Goal: Task Accomplishment & Management: Complete application form

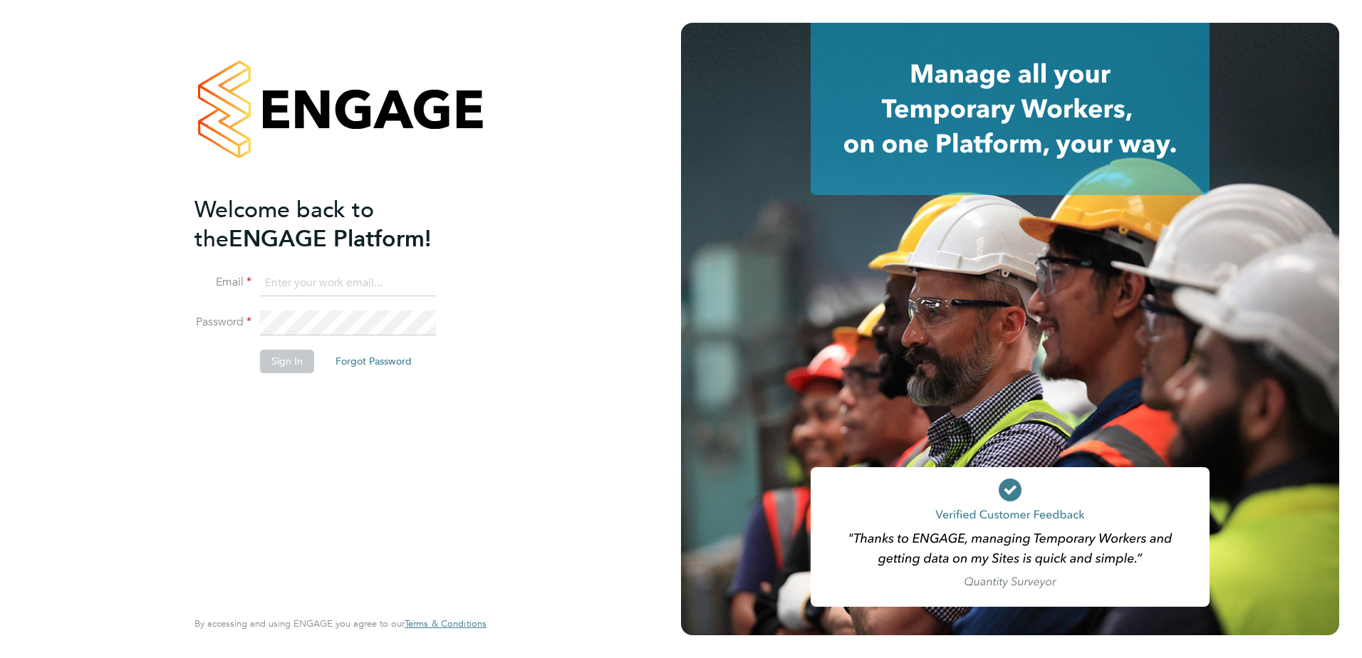
type input "louis.woodcock@vistry.co.uk"
click at [273, 360] on button "Sign In" at bounding box center [287, 361] width 54 height 23
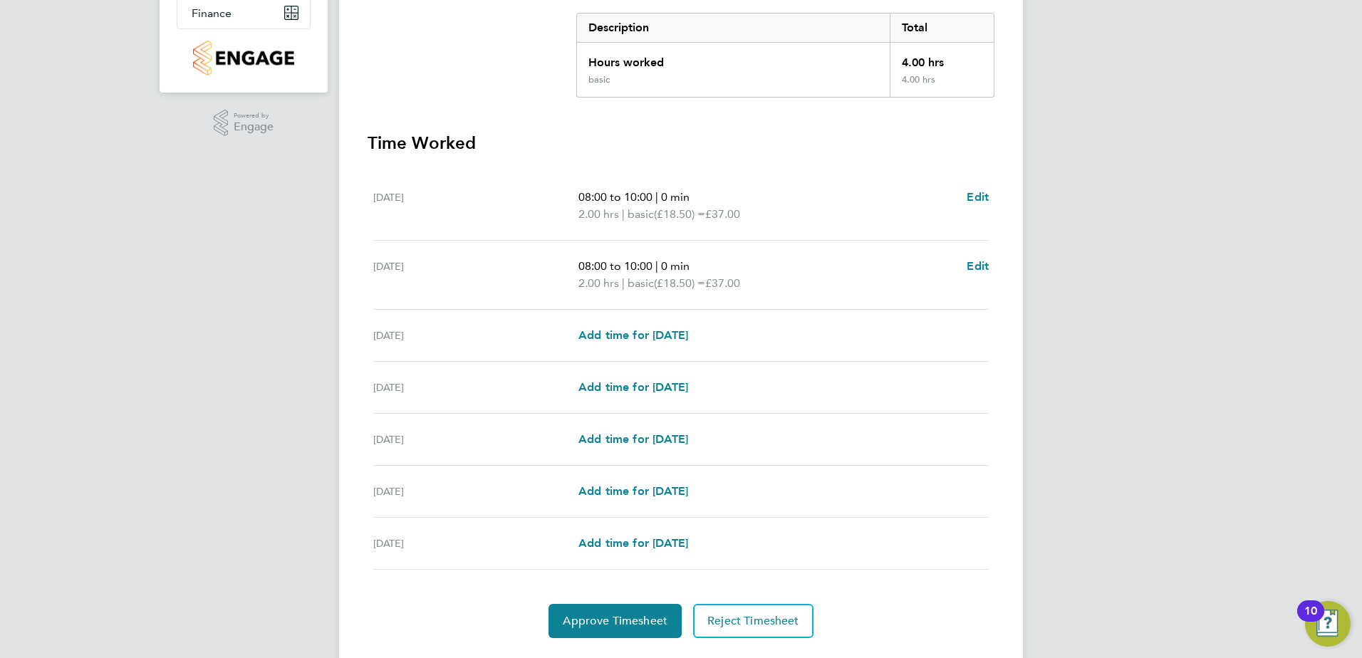
scroll to position [331, 0]
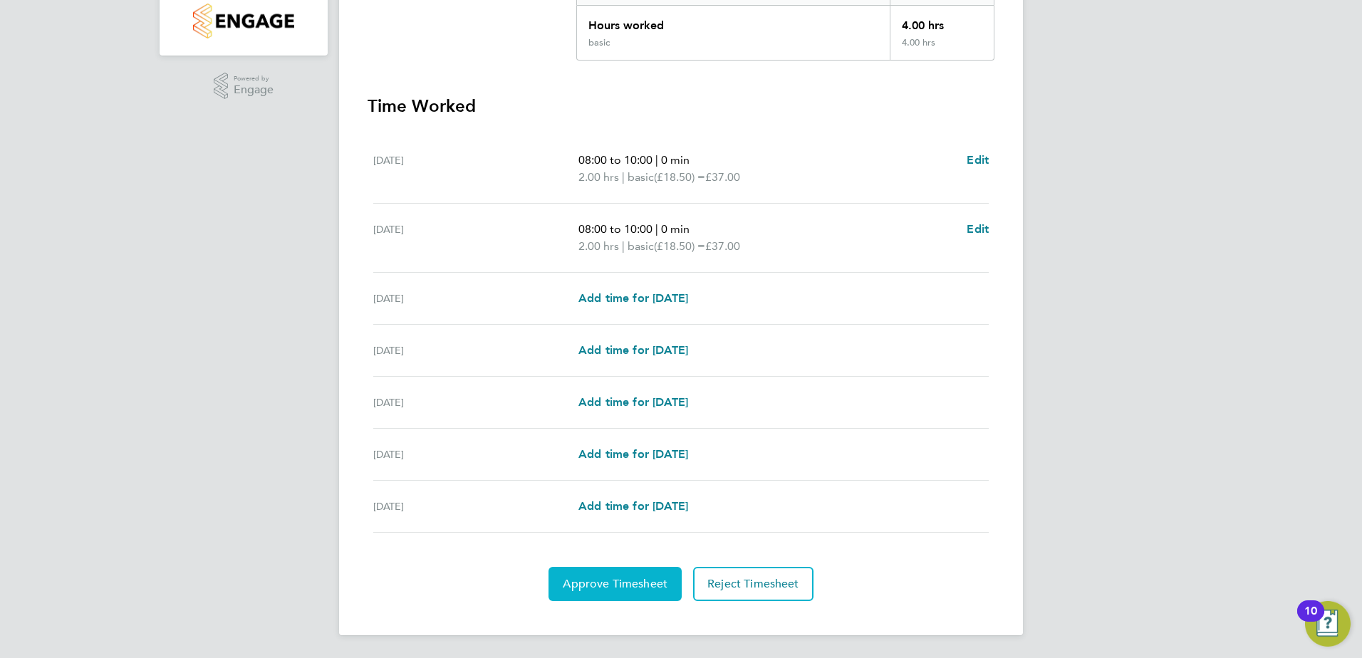
click at [578, 590] on button "Approve Timesheet" at bounding box center [614, 584] width 133 height 34
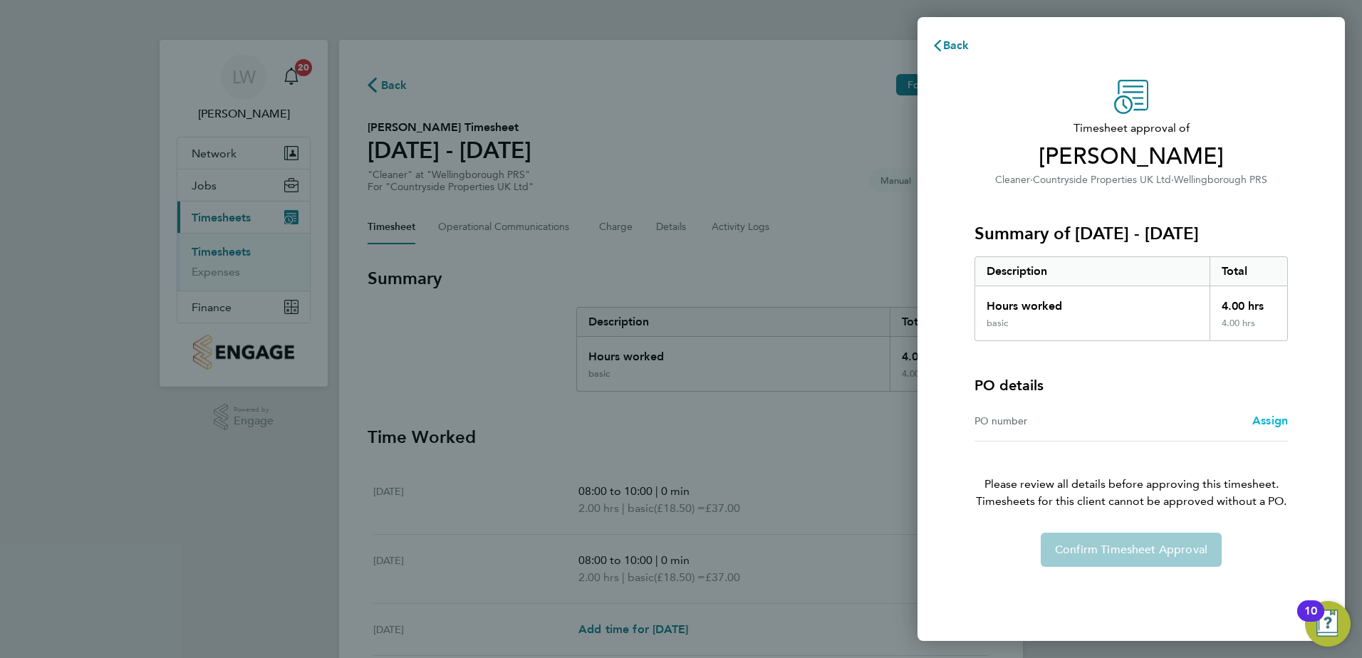
click at [1257, 419] on div "PO number Assign" at bounding box center [1130, 421] width 313 height 41
drag, startPoint x: 1257, startPoint y: 419, endPoint x: 1261, endPoint y: 427, distance: 8.9
click at [1261, 427] on link "Assign" at bounding box center [1270, 420] width 36 height 17
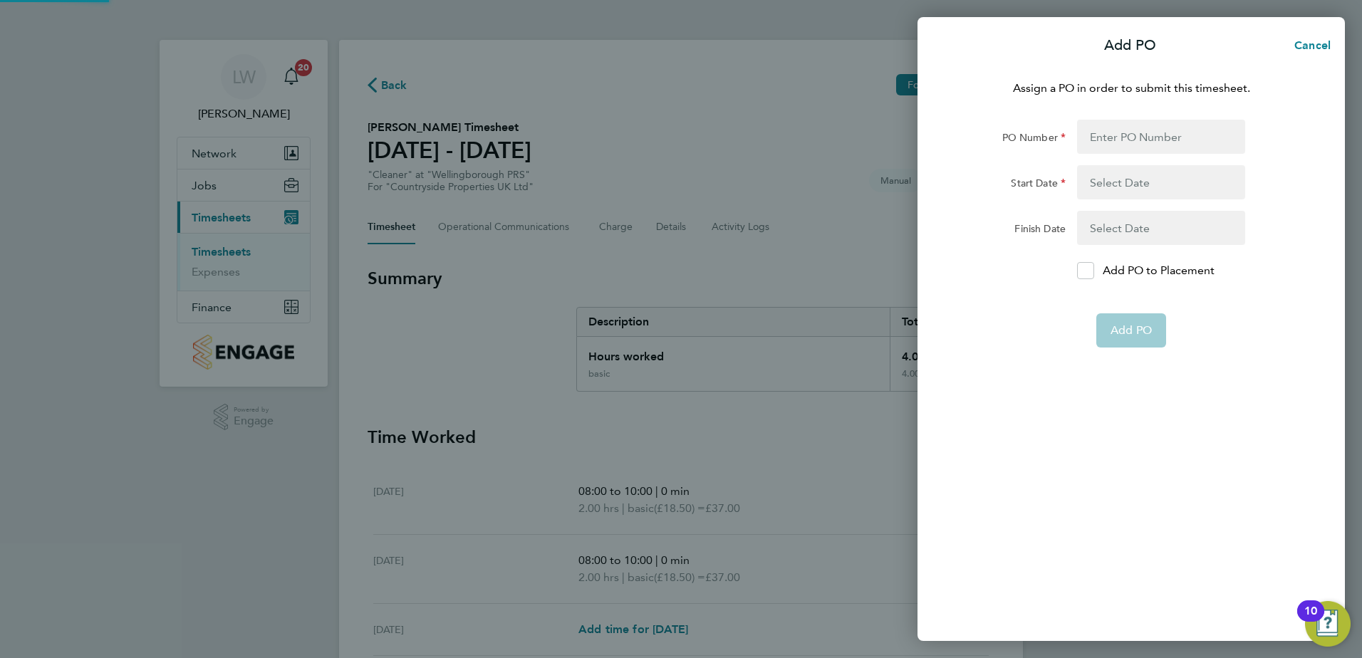
drag, startPoint x: 1266, startPoint y: 417, endPoint x: 1241, endPoint y: 415, distance: 25.7
click at [1265, 417] on div "Assign a PO in order to submit this timesheet. PO Number Start Date Finish Date…" at bounding box center [1130, 352] width 427 height 578
click at [1139, 121] on input "PO Number" at bounding box center [1161, 137] width 168 height 34
type input "M-MZ049/00208"
type input "[DATE]"
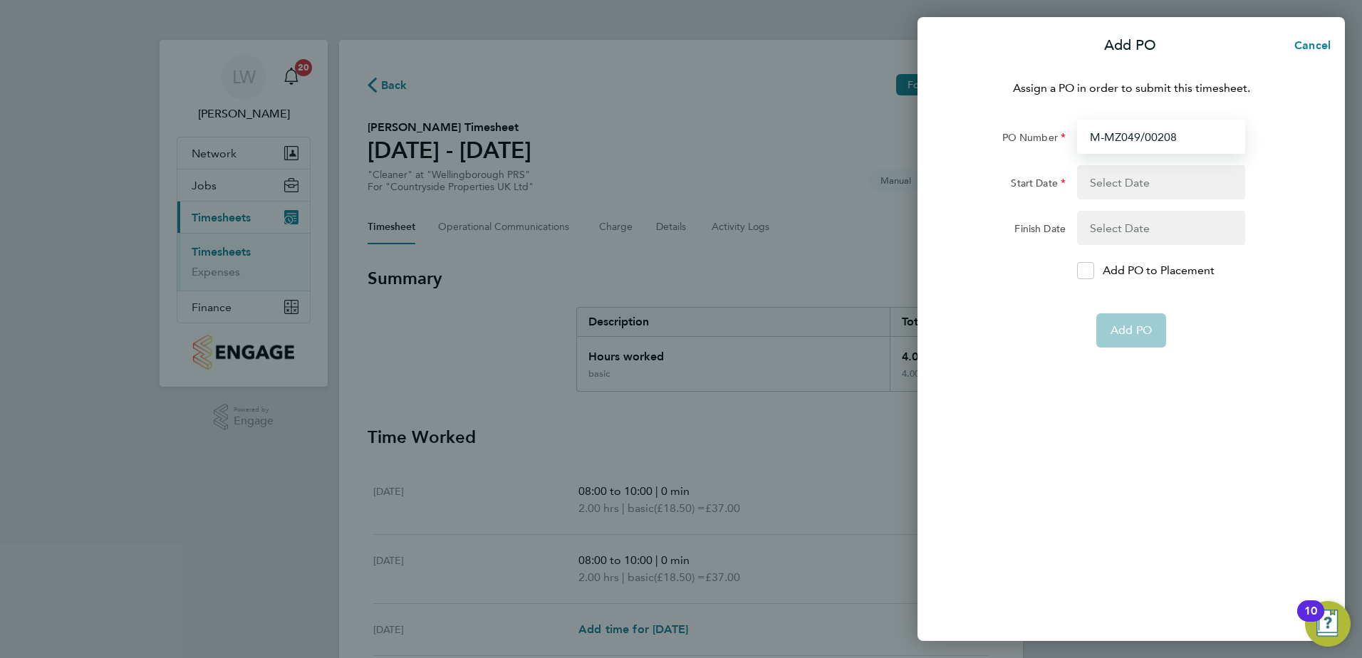
type input "[DATE]"
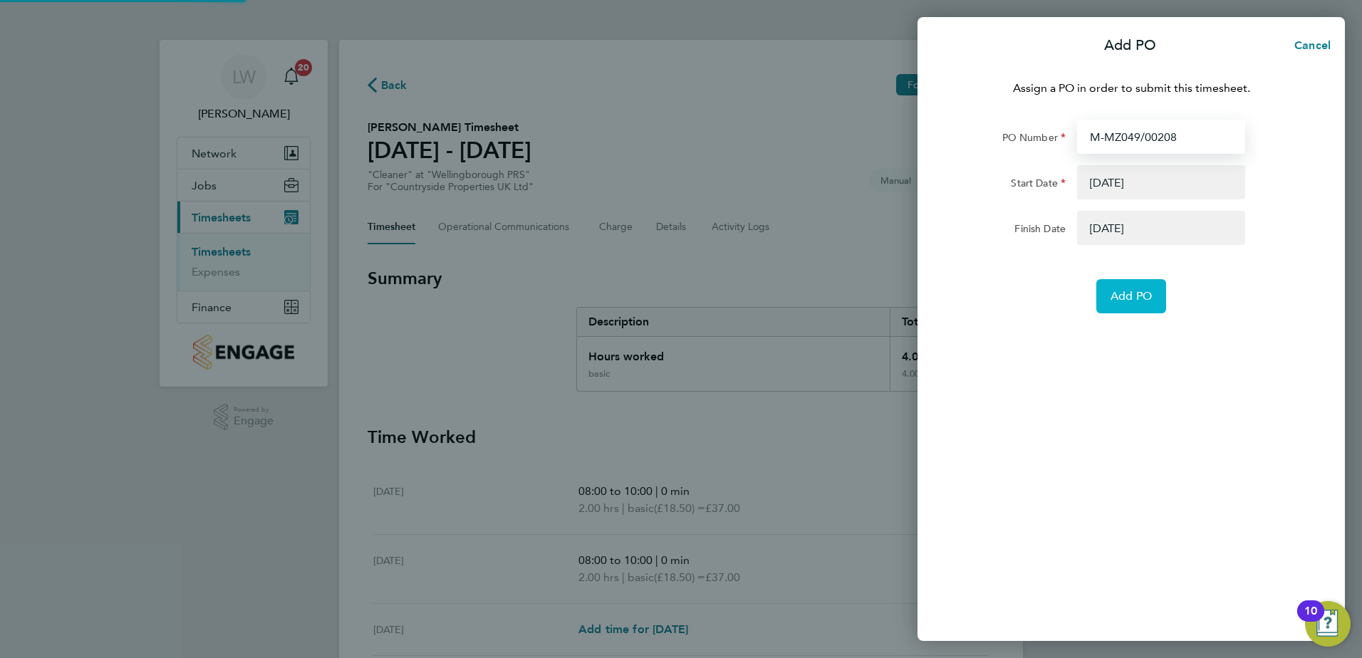
type input "M-MZ049/00208"
click at [1137, 289] on span "Add PO" at bounding box center [1130, 296] width 41 height 14
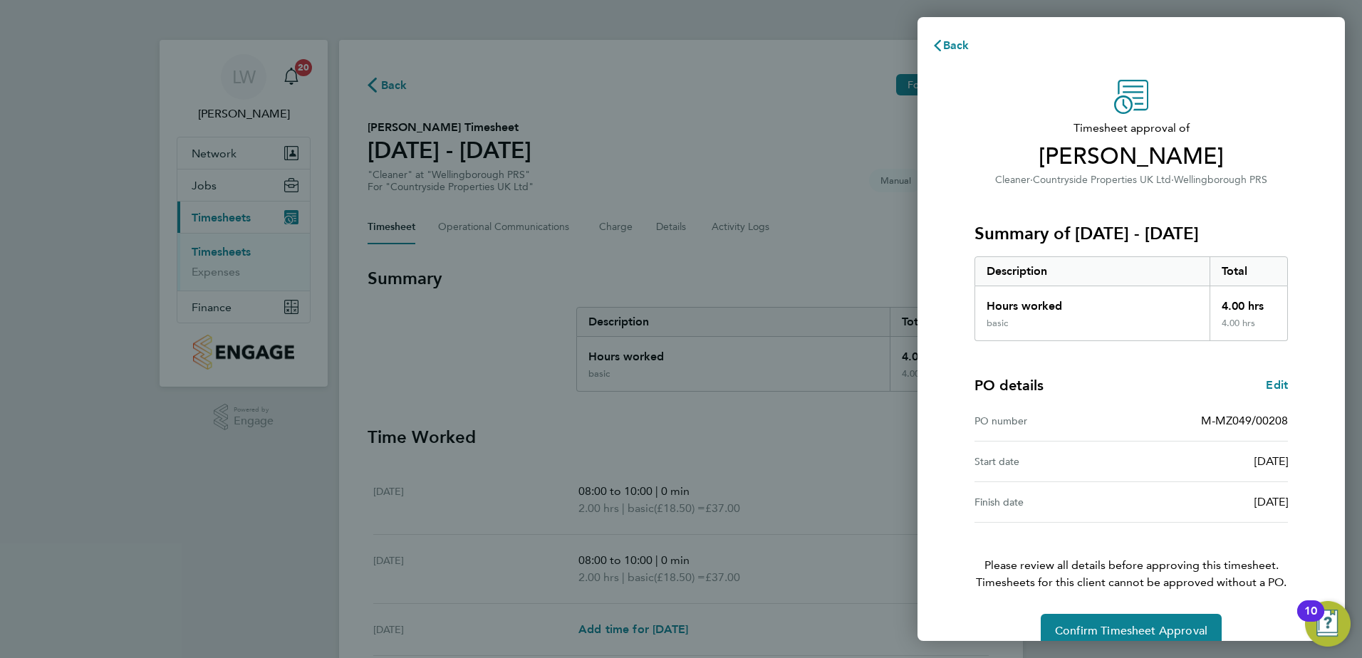
scroll to position [24, 0]
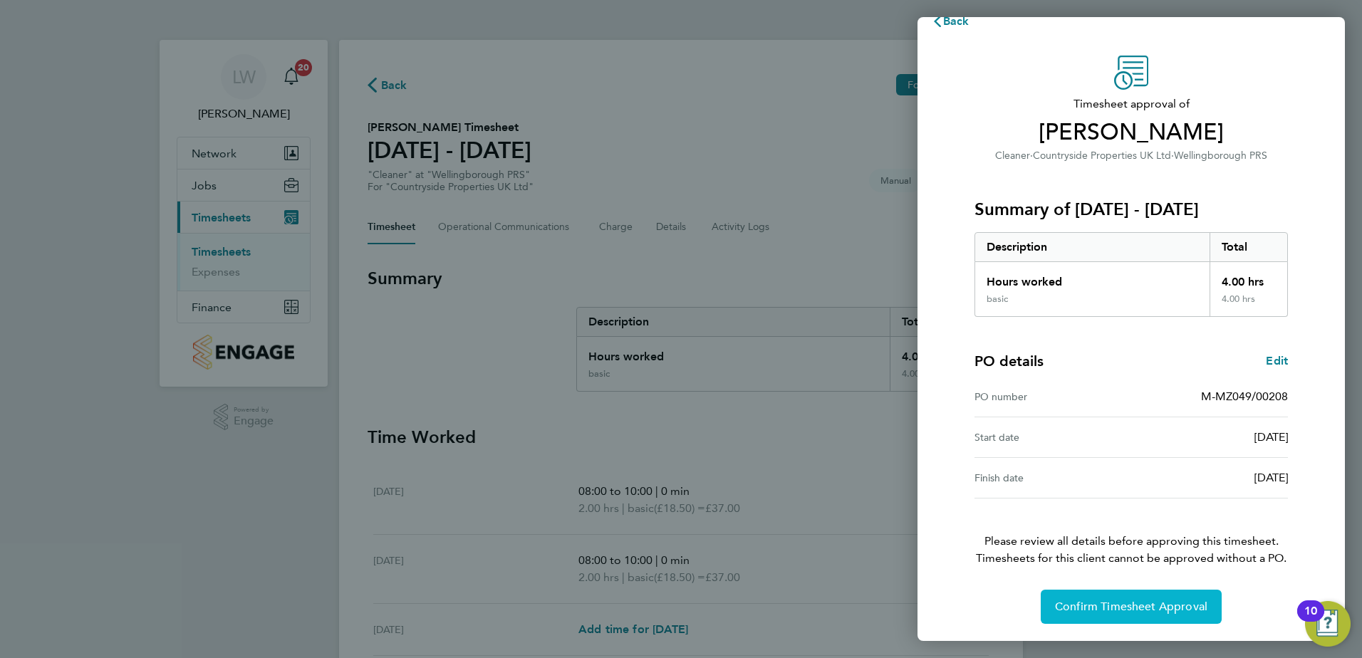
click at [1164, 599] on button "Confirm Timesheet Approval" at bounding box center [1130, 607] width 181 height 34
